Goal: Navigation & Orientation: Find specific page/section

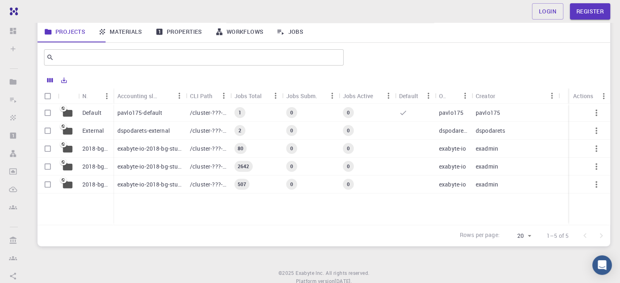
scroll to position [101, 0]
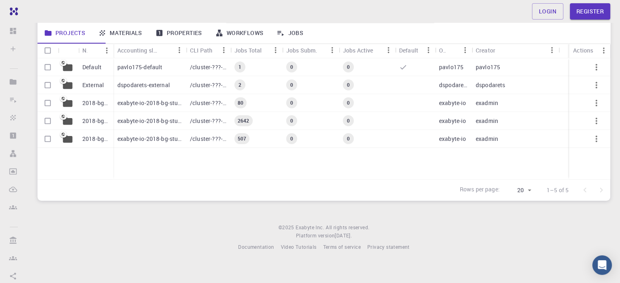
click at [147, 71] on p "pavlo175-default" at bounding box center [139, 67] width 45 height 8
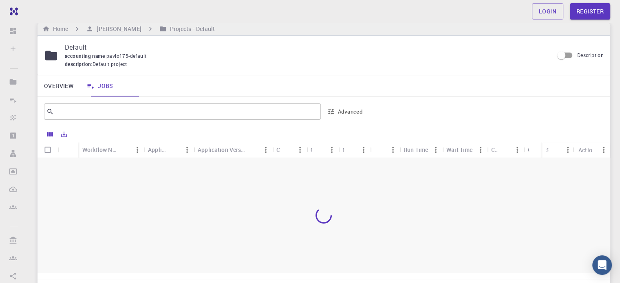
scroll to position [101, 0]
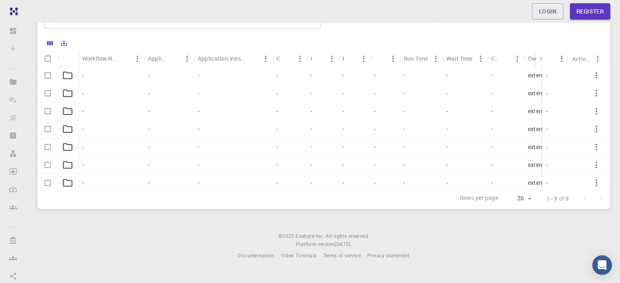
click at [93, 85] on div "-" at bounding box center [111, 76] width 66 height 18
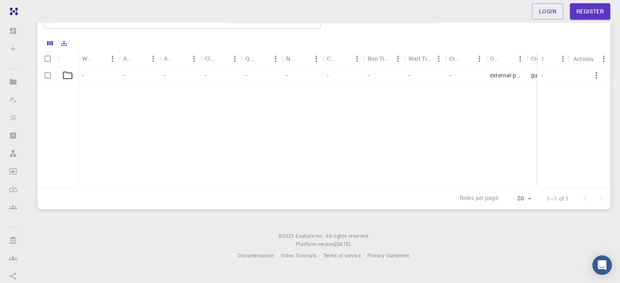
click at [249, 83] on div "-" at bounding box center [261, 76] width 41 height 18
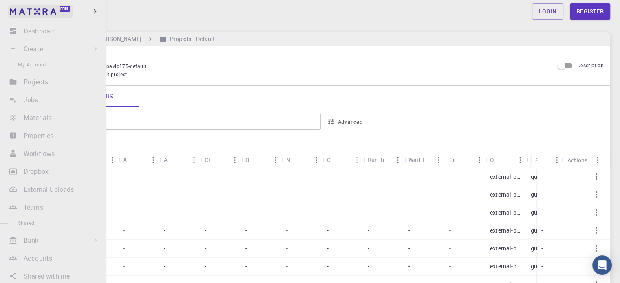
click at [65, 10] on span "Free" at bounding box center [64, 9] width 8 height 4
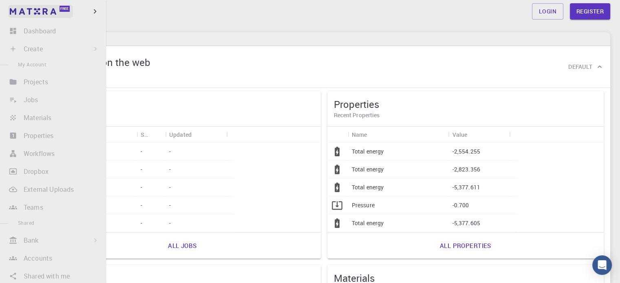
click at [13, 14] on img at bounding box center [15, 11] width 11 height 8
click at [70, 10] on span "Free" at bounding box center [65, 8] width 13 height 6
click at [54, 11] on img at bounding box center [33, 11] width 46 height 7
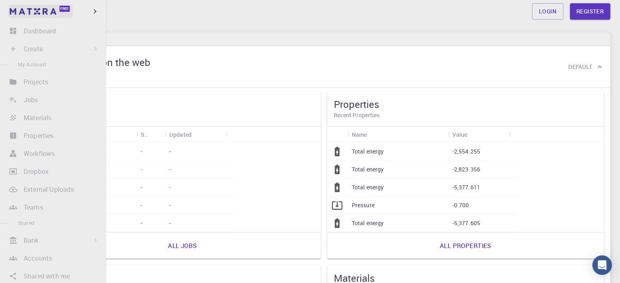
click at [22, 7] on link "Free" at bounding box center [40, 11] width 65 height 13
click at [28, 11] on img at bounding box center [33, 11] width 46 height 7
click at [44, 35] on li "Dashboard Sign In (Sign Up) to Access" at bounding box center [53, 31] width 106 height 16
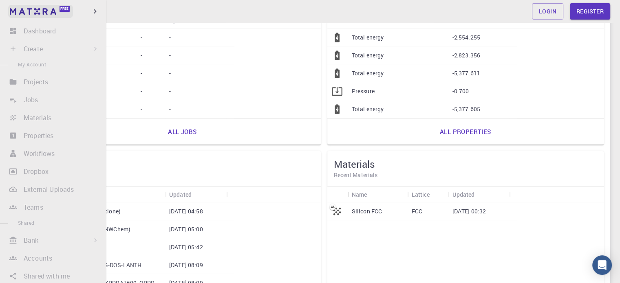
click at [65, 11] on span "Free" at bounding box center [64, 9] width 8 height 4
click at [95, 8] on icon "button" at bounding box center [94, 11] width 9 height 9
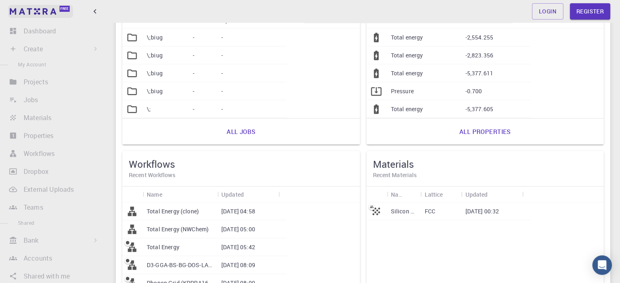
click at [69, 7] on div "Free" at bounding box center [64, 8] width 10 height 6
click at [47, 7] on link "Free" at bounding box center [40, 11] width 65 height 13
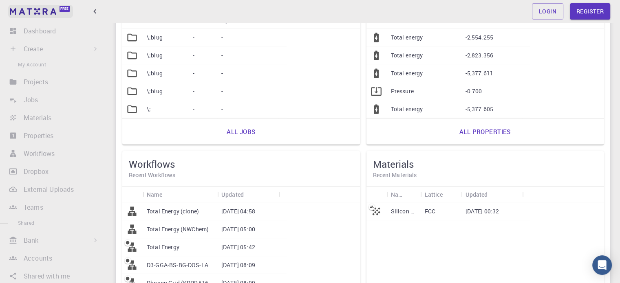
click at [47, 7] on link "Free" at bounding box center [40, 11] width 65 height 13
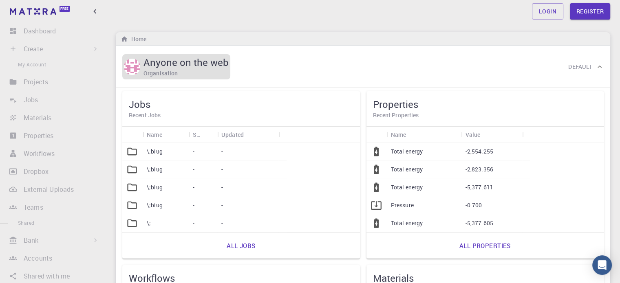
click at [211, 69] on h5 "Anyone on the web" at bounding box center [185, 62] width 85 height 13
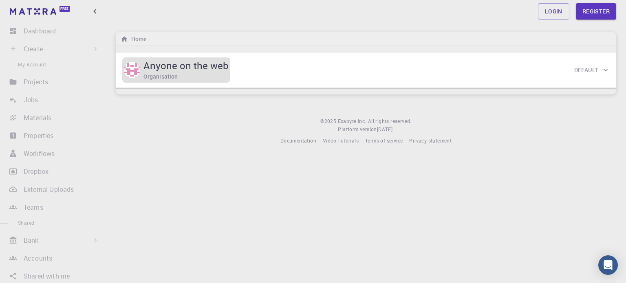
click at [211, 72] on h5 "Anyone on the web" at bounding box center [185, 65] width 85 height 13
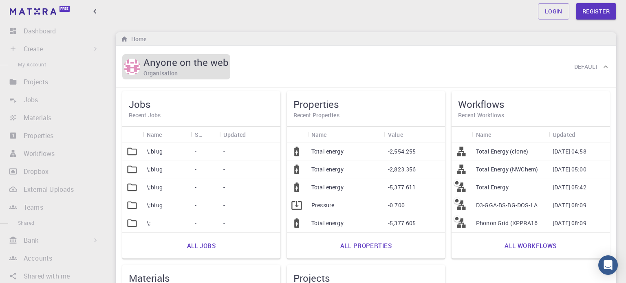
click at [211, 69] on h5 "Anyone on the web" at bounding box center [185, 62] width 85 height 13
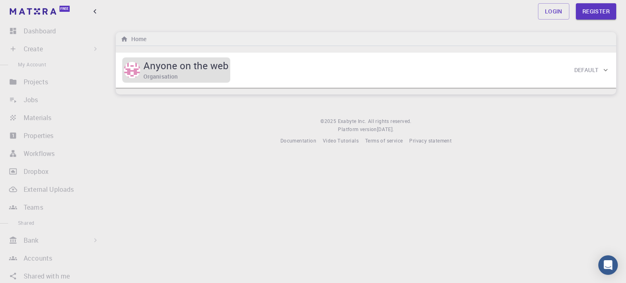
click at [205, 72] on h5 "Anyone on the web" at bounding box center [185, 65] width 85 height 13
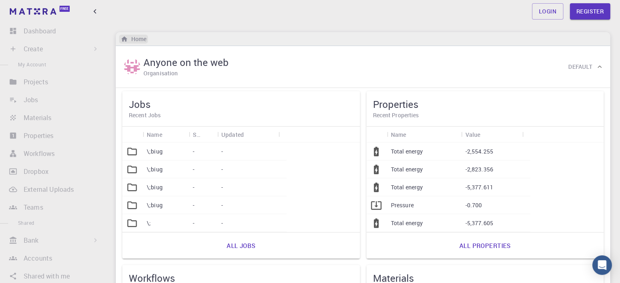
click at [140, 39] on h6 "Home" at bounding box center [137, 39] width 18 height 9
click at [146, 40] on h6 "Home" at bounding box center [137, 39] width 18 height 9
click at [59, 11] on link "Free" at bounding box center [40, 11] width 65 height 13
